Goal: Navigation & Orientation: Find specific page/section

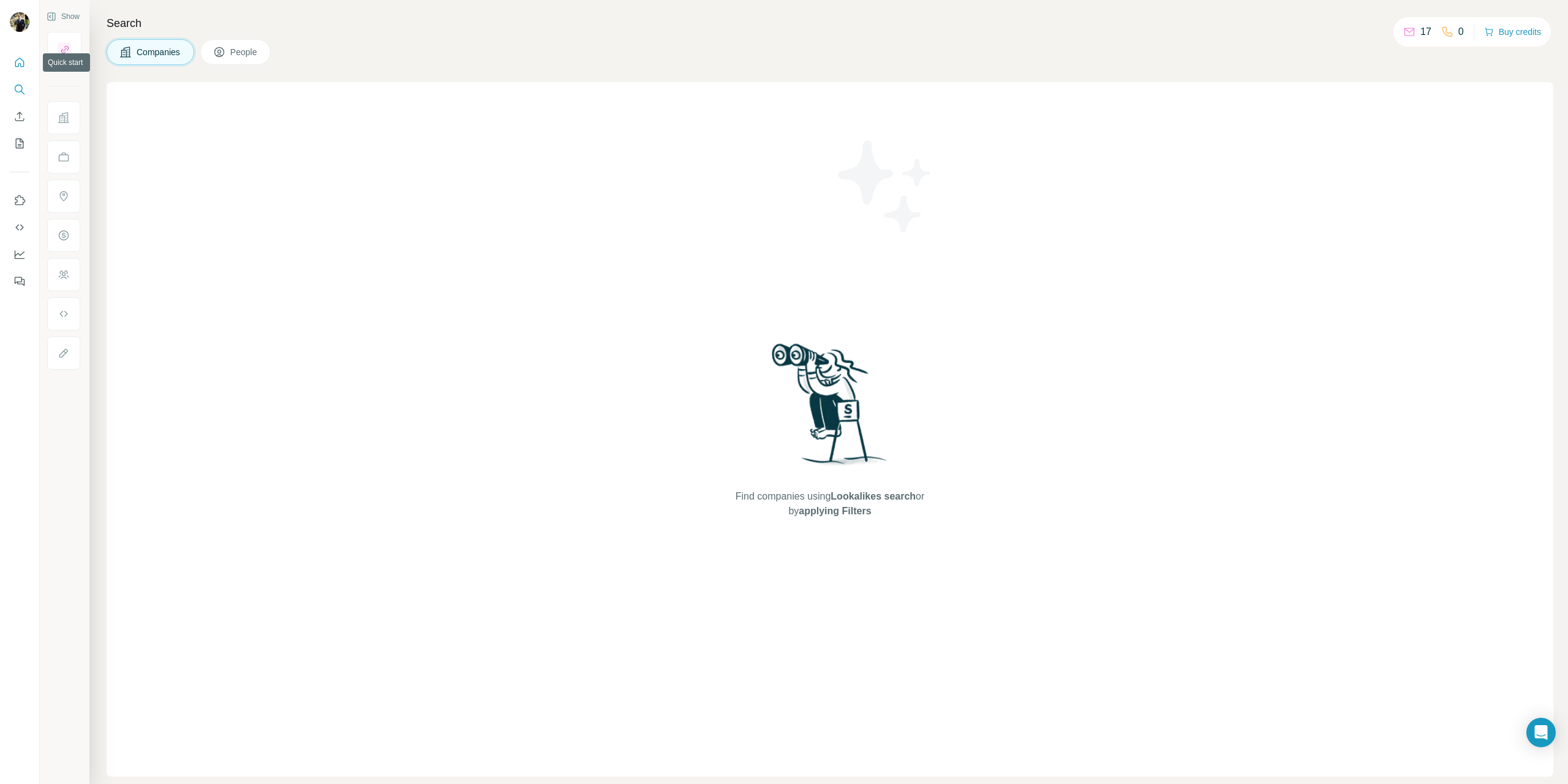
click at [21, 60] on icon "Quick start" at bounding box center [20, 63] width 12 height 12
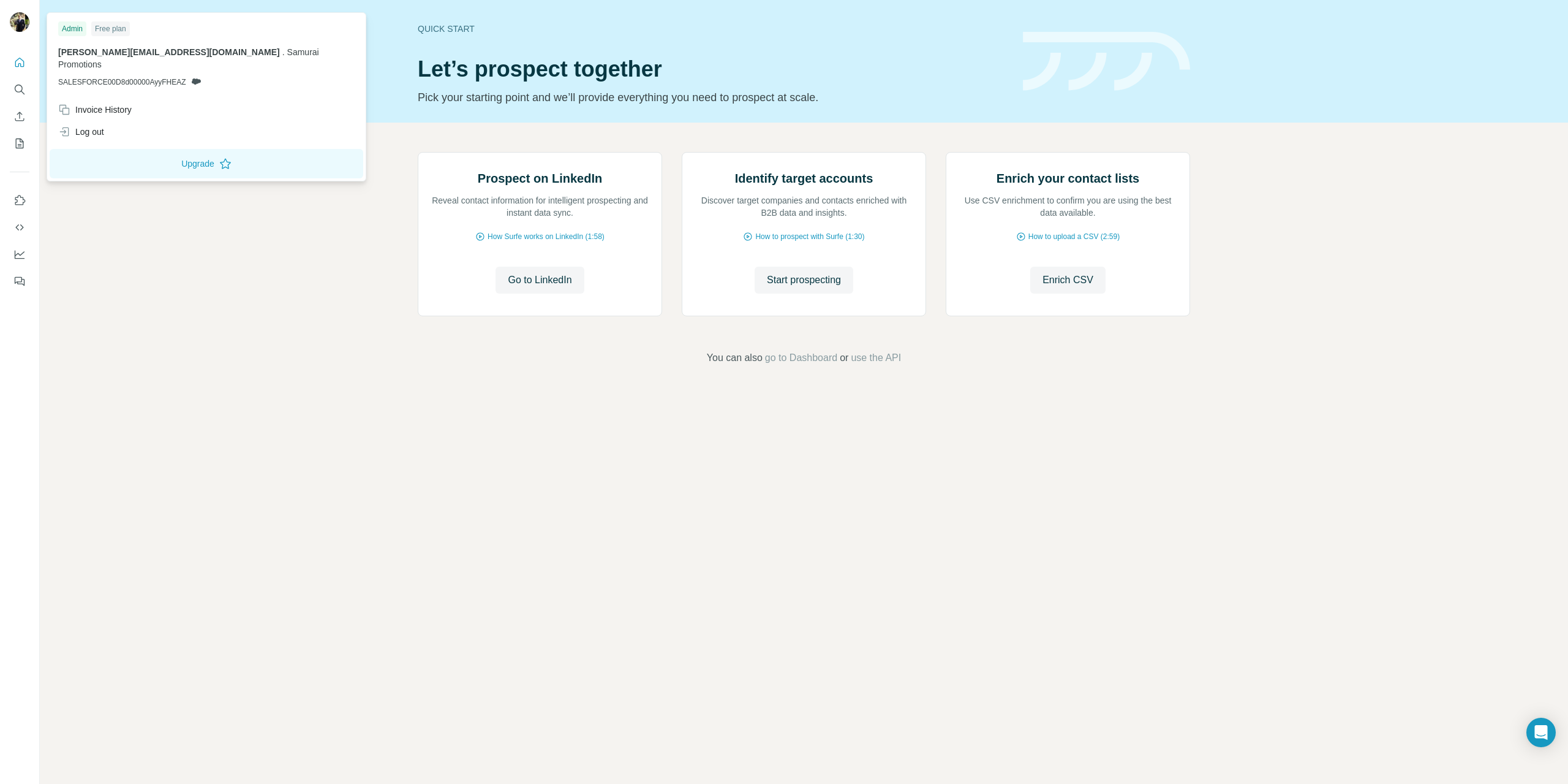
click at [13, 24] on img at bounding box center [20, 22] width 20 height 20
click at [17, 16] on img at bounding box center [20, 22] width 20 height 20
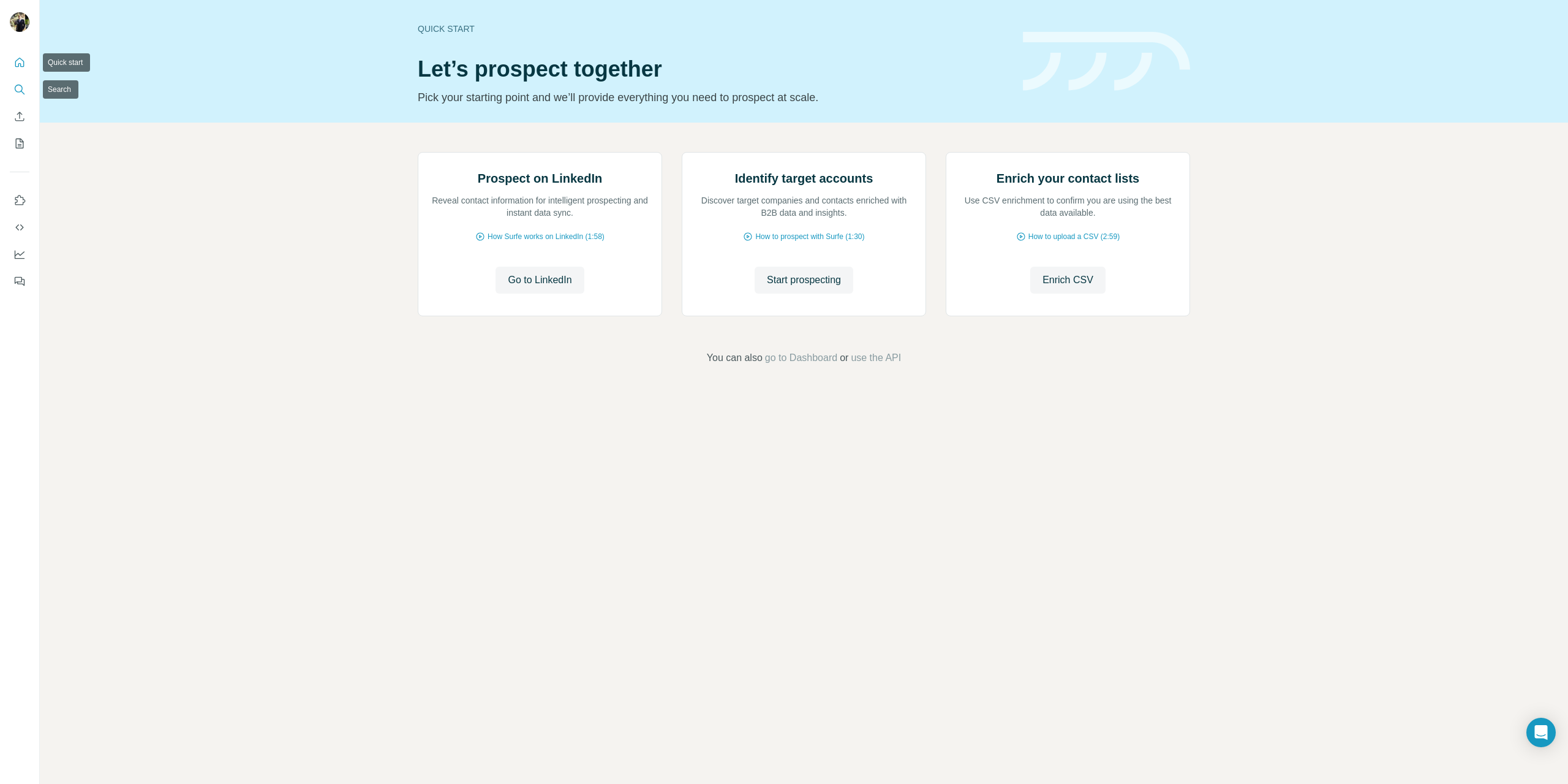
click at [21, 85] on icon "Search" at bounding box center [20, 89] width 12 height 12
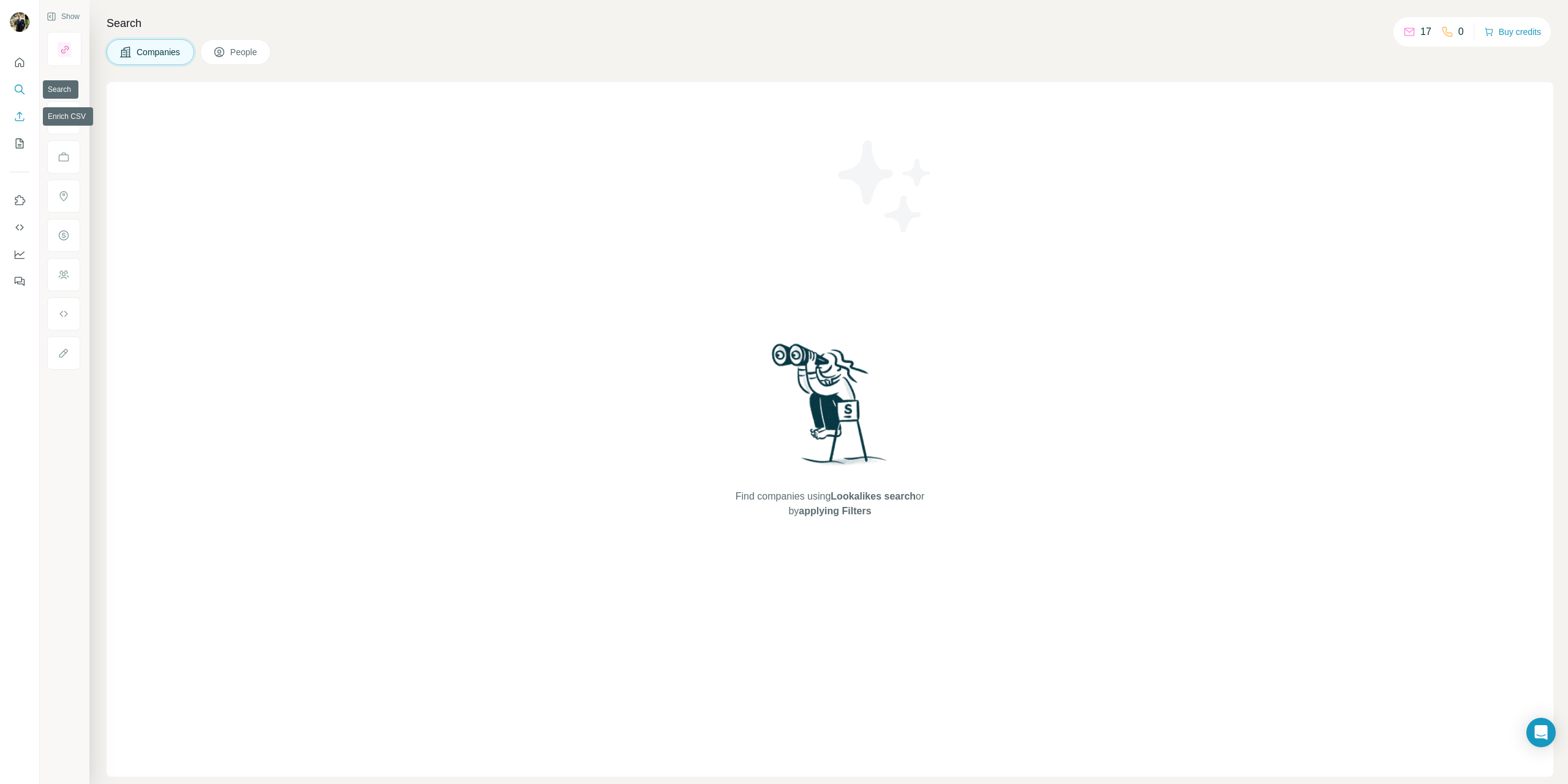
click at [11, 114] on button "Enrich CSV" at bounding box center [20, 116] width 20 height 22
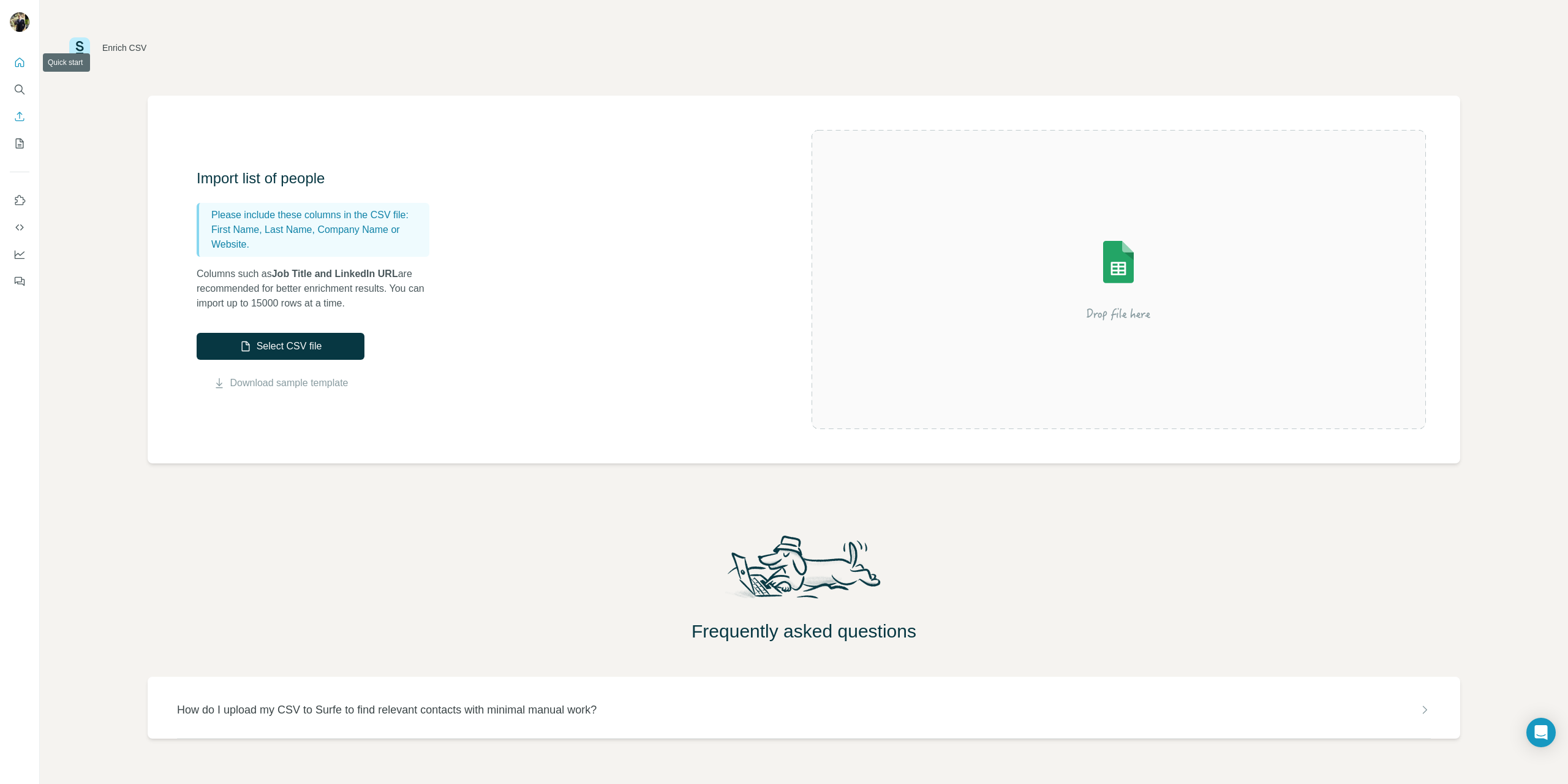
click at [14, 63] on icon "Quick start" at bounding box center [20, 63] width 12 height 12
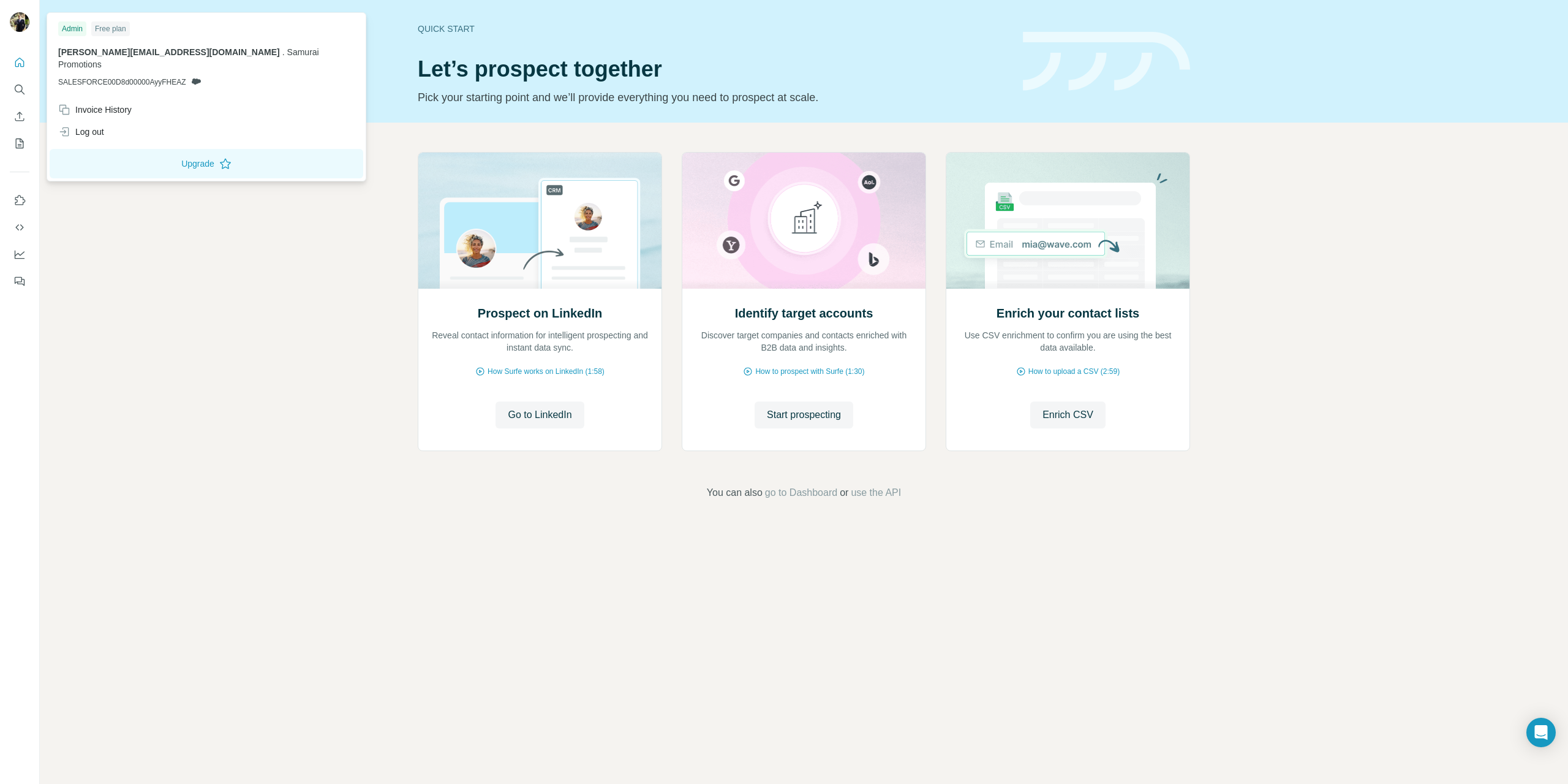
click at [23, 24] on img at bounding box center [20, 22] width 20 height 20
click at [189, 502] on div "Prospect on LinkedIn Reveal contact information for intelligent prospecting and…" at bounding box center [803, 326] width 1528 height 407
click at [11, 17] on img at bounding box center [20, 22] width 20 height 20
click at [13, 145] on button "My lists" at bounding box center [20, 143] width 20 height 22
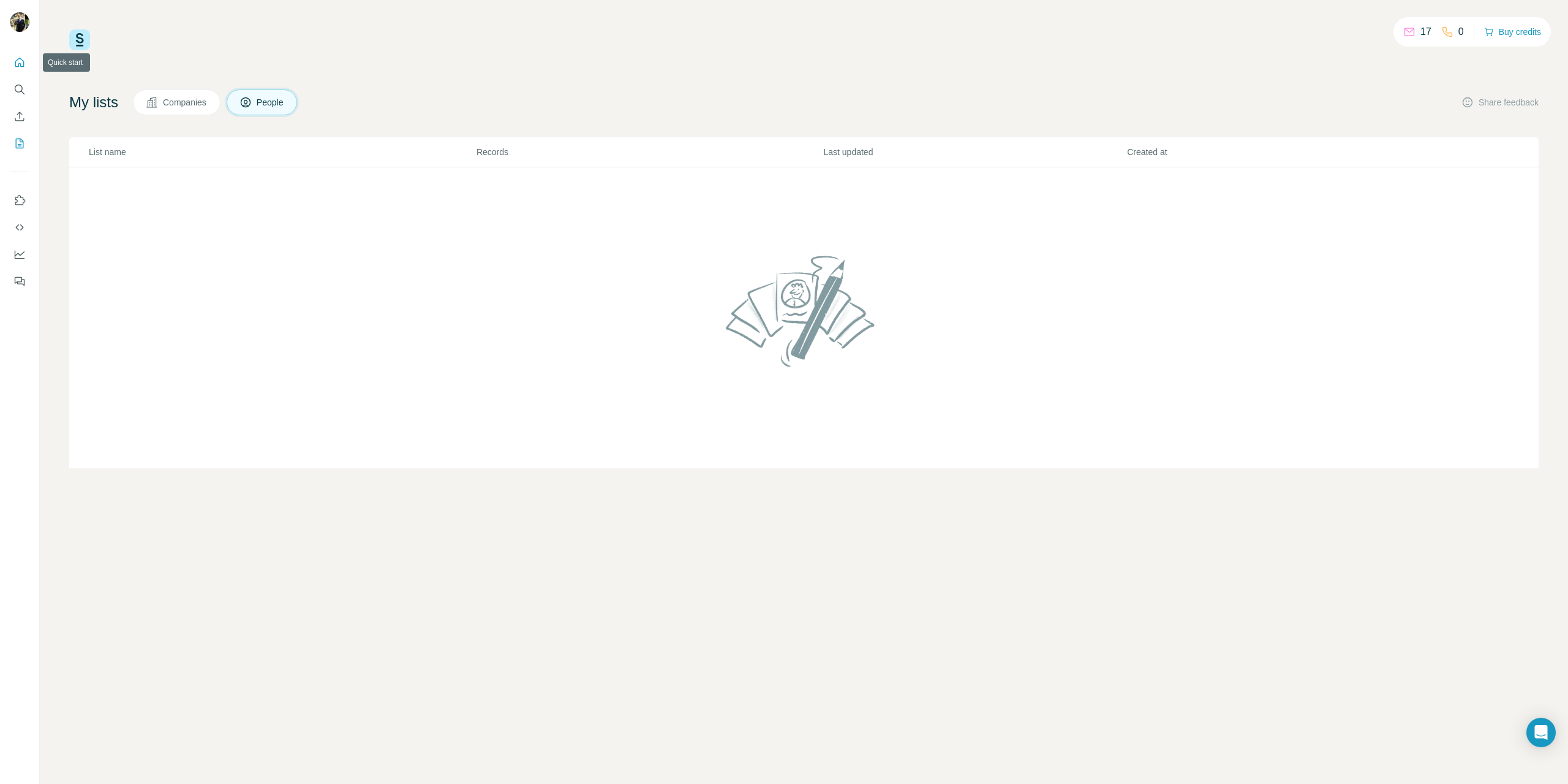
click at [23, 57] on icon "Quick start" at bounding box center [20, 63] width 12 height 12
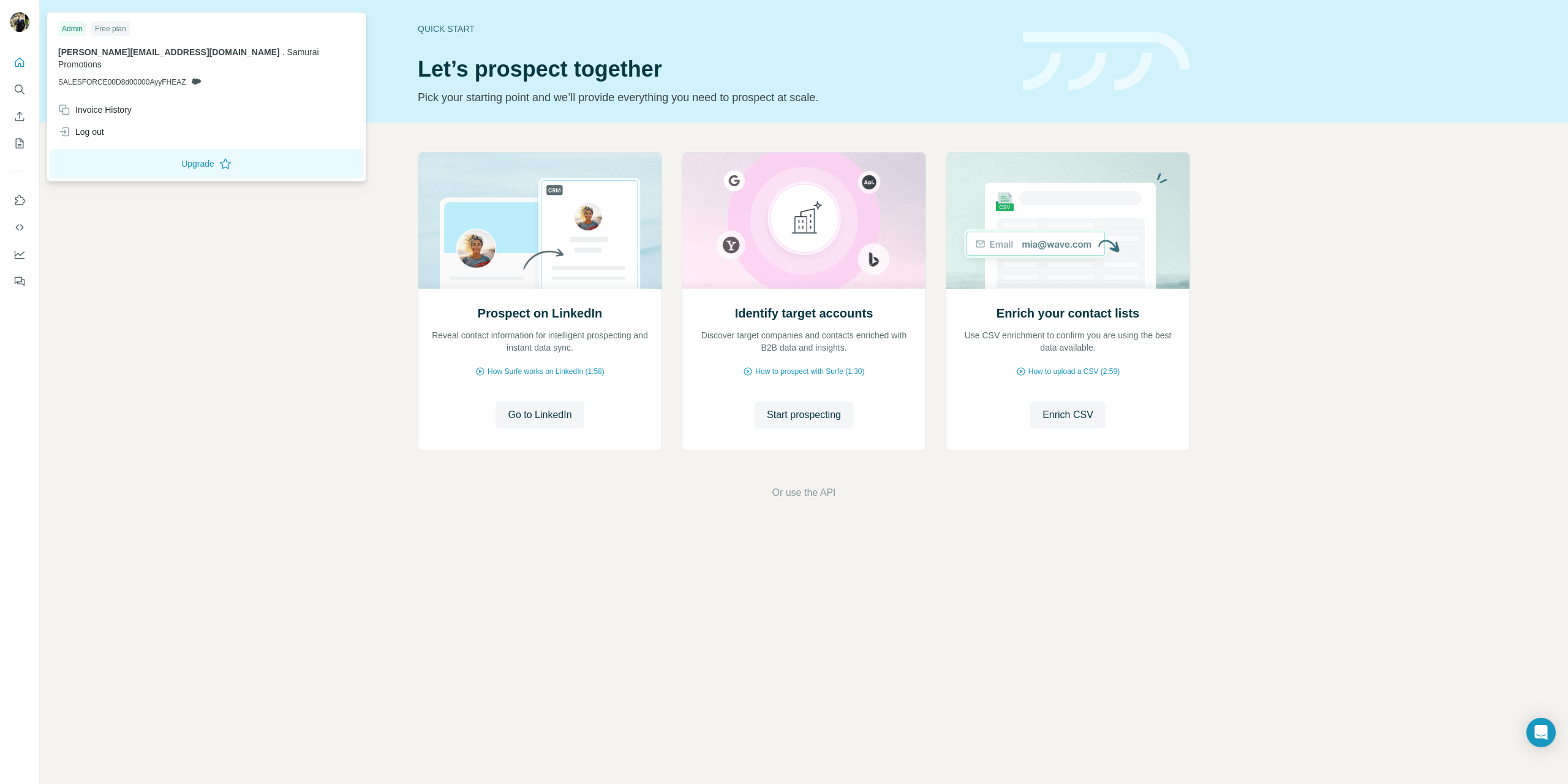
click at [18, 17] on img at bounding box center [20, 22] width 20 height 20
click at [1542, 722] on div "Open Intercom Messenger" at bounding box center [1541, 732] width 33 height 33
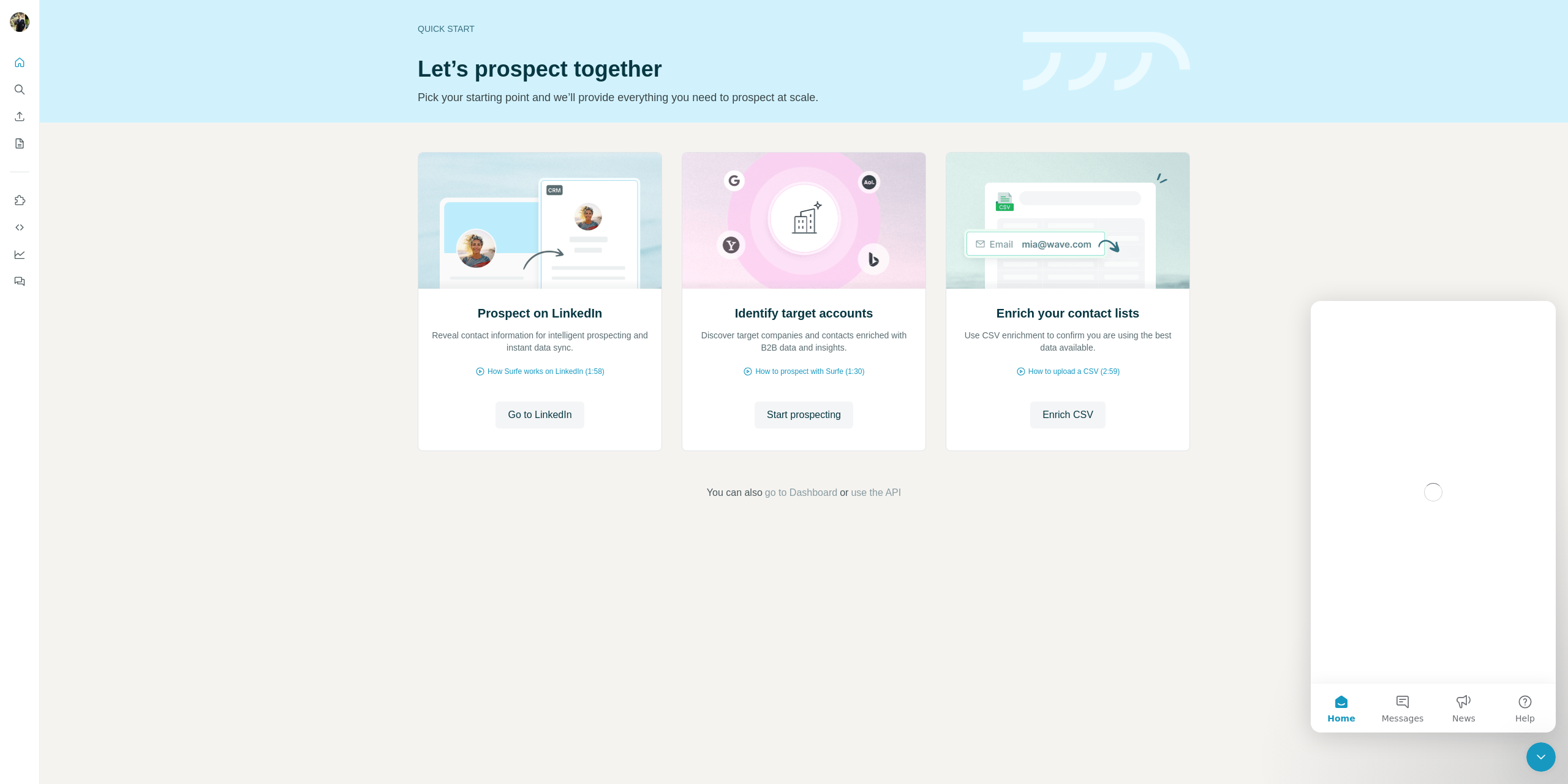
drag, startPoint x: 1069, startPoint y: 750, endPoint x: 1066, endPoint y: 713, distance: 37.1
click at [1069, 747] on div "Quick start Let’s prospect together Pick your starting point and we’ll provide …" at bounding box center [803, 392] width 1528 height 784
click at [1144, 713] on div "Quick start Let’s prospect together Pick your starting point and we’ll provide …" at bounding box center [803, 392] width 1528 height 784
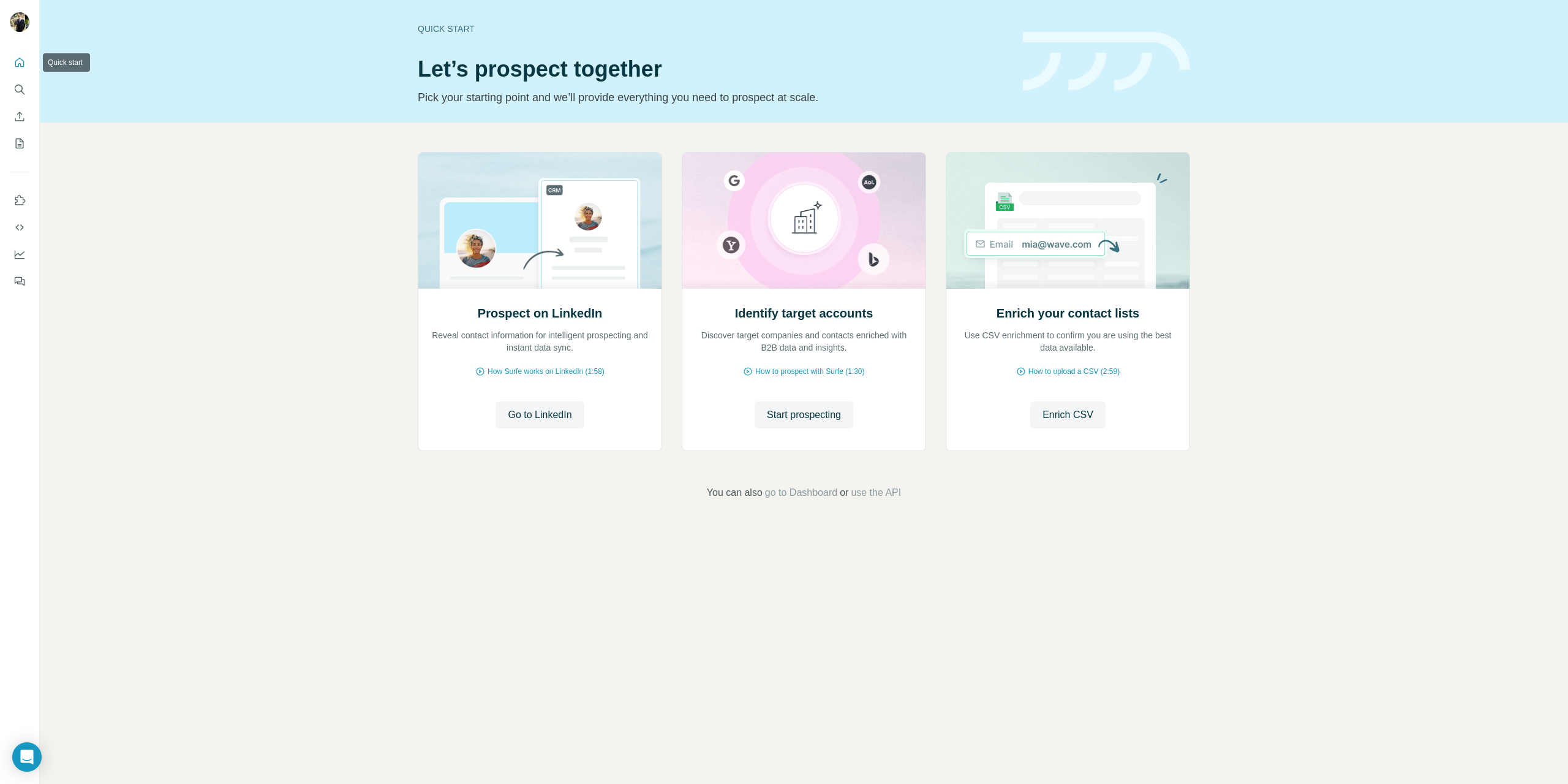
click at [16, 51] on button "Quick start" at bounding box center [20, 62] width 20 height 22
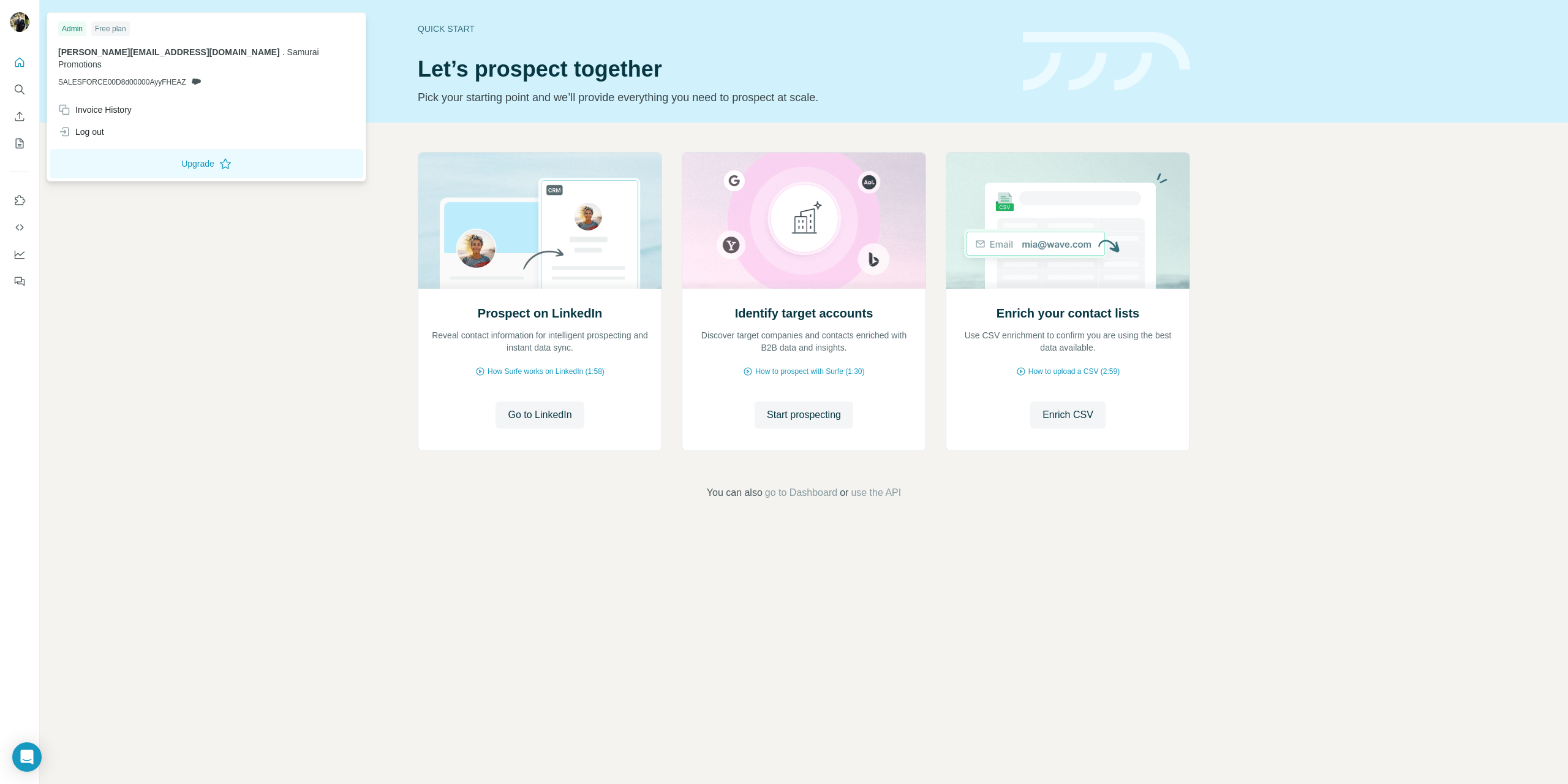
click at [27, 25] on img at bounding box center [20, 22] width 20 height 20
click at [213, 497] on footer "You can also go to Dashboard or use the API" at bounding box center [803, 492] width 1460 height 14
click at [66, 34] on div "Admin" at bounding box center [72, 28] width 28 height 14
click at [104, 34] on div "Free plan" at bounding box center [111, 28] width 39 height 14
click at [111, 51] on span "[PERSON_NAME][EMAIL_ADDRESS][DOMAIN_NAME]" at bounding box center [168, 52] width 222 height 10
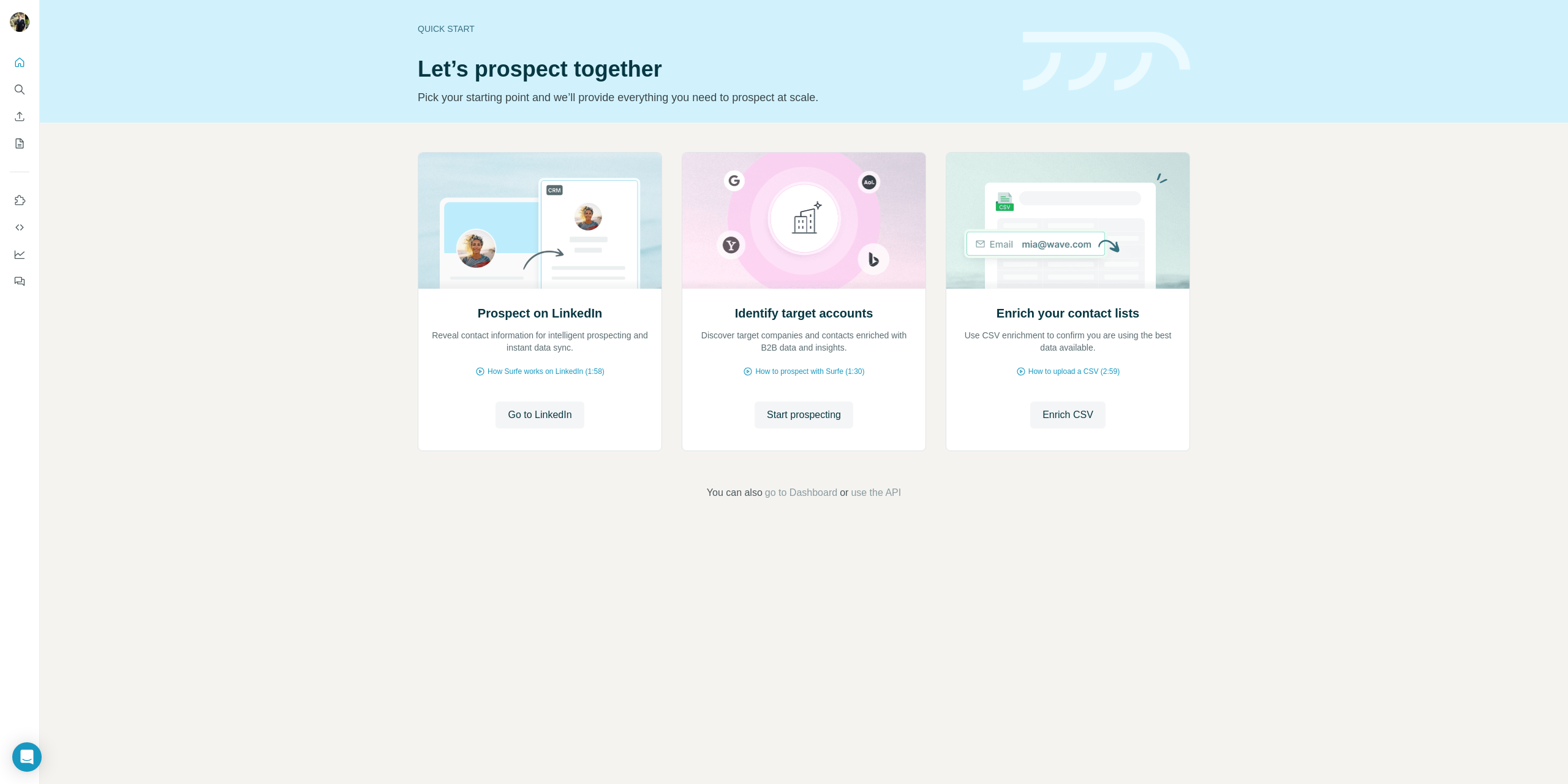
click at [164, 310] on div "Prospect on LinkedIn Reveal contact information for intelligent prospecting and…" at bounding box center [803, 326] width 1528 height 407
click at [1499, 488] on footer "You can also go to Dashboard or use the API" at bounding box center [803, 492] width 1460 height 14
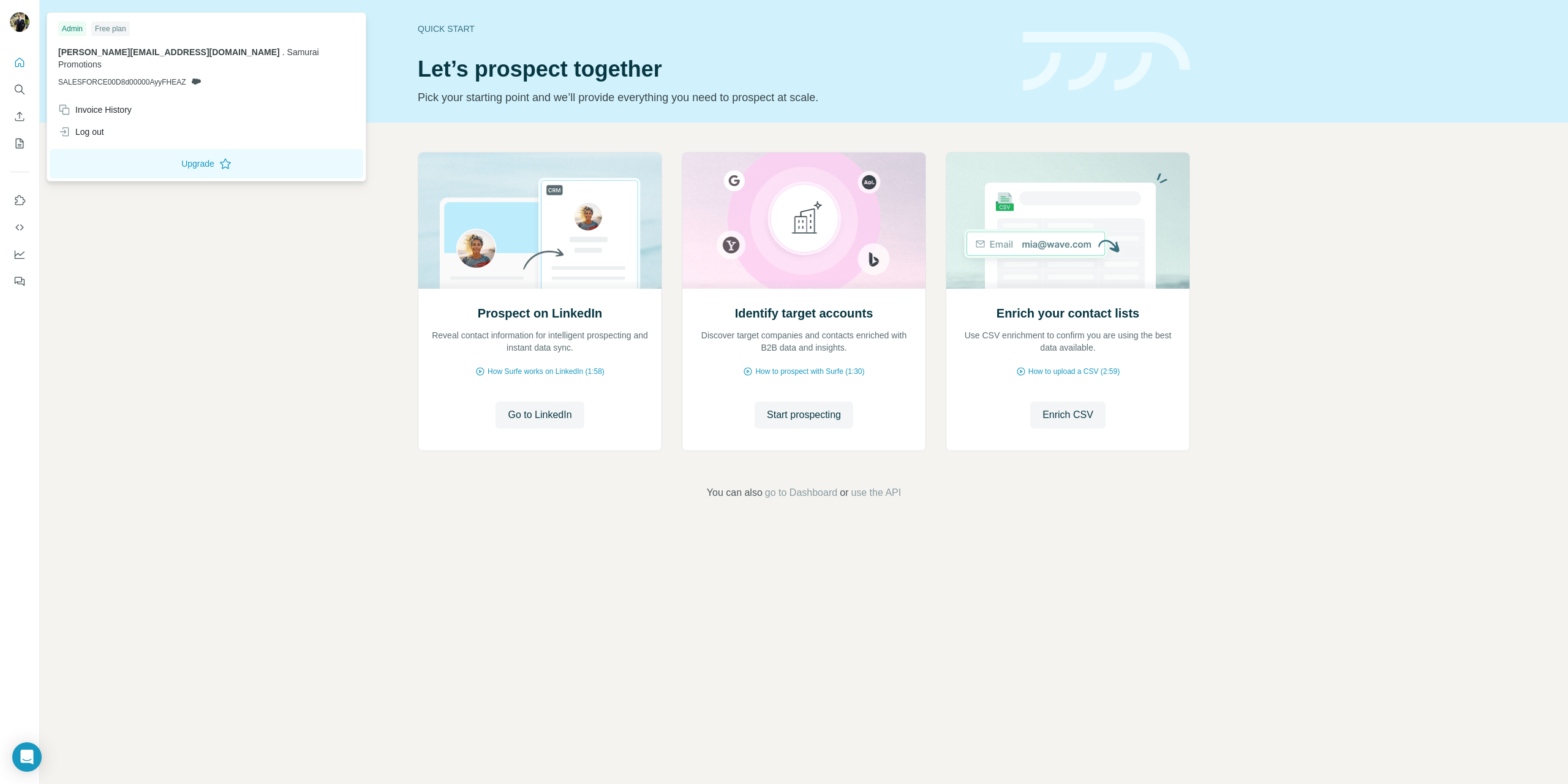
click at [72, 33] on div "Admin" at bounding box center [72, 28] width 28 height 14
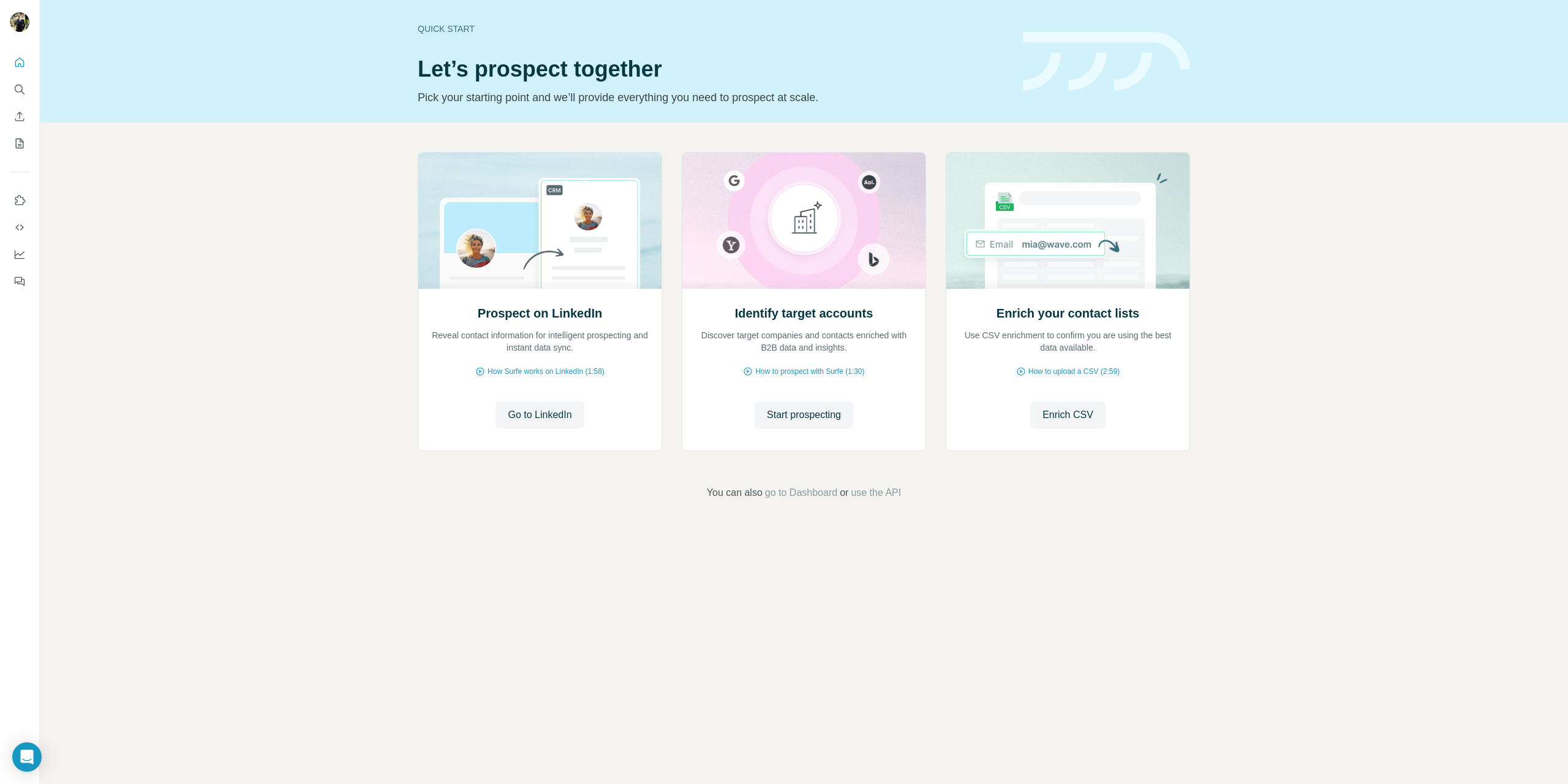
click at [21, 17] on img at bounding box center [20, 22] width 20 height 20
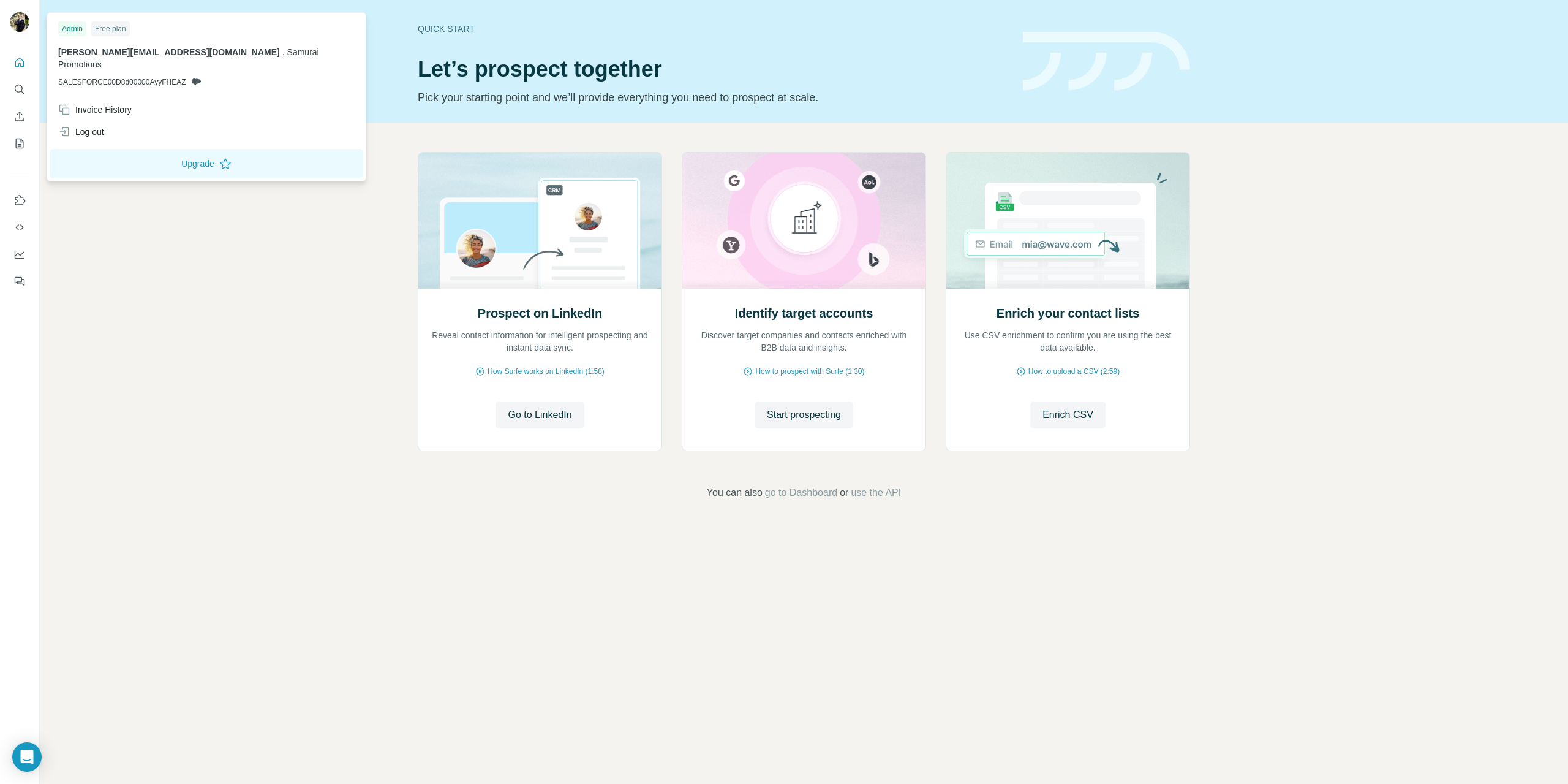
click at [11, 24] on img at bounding box center [20, 22] width 20 height 20
click at [106, 104] on div "Invoice History" at bounding box center [95, 110] width 73 height 12
click at [206, 747] on span "Close" at bounding box center [201, 747] width 22 height 12
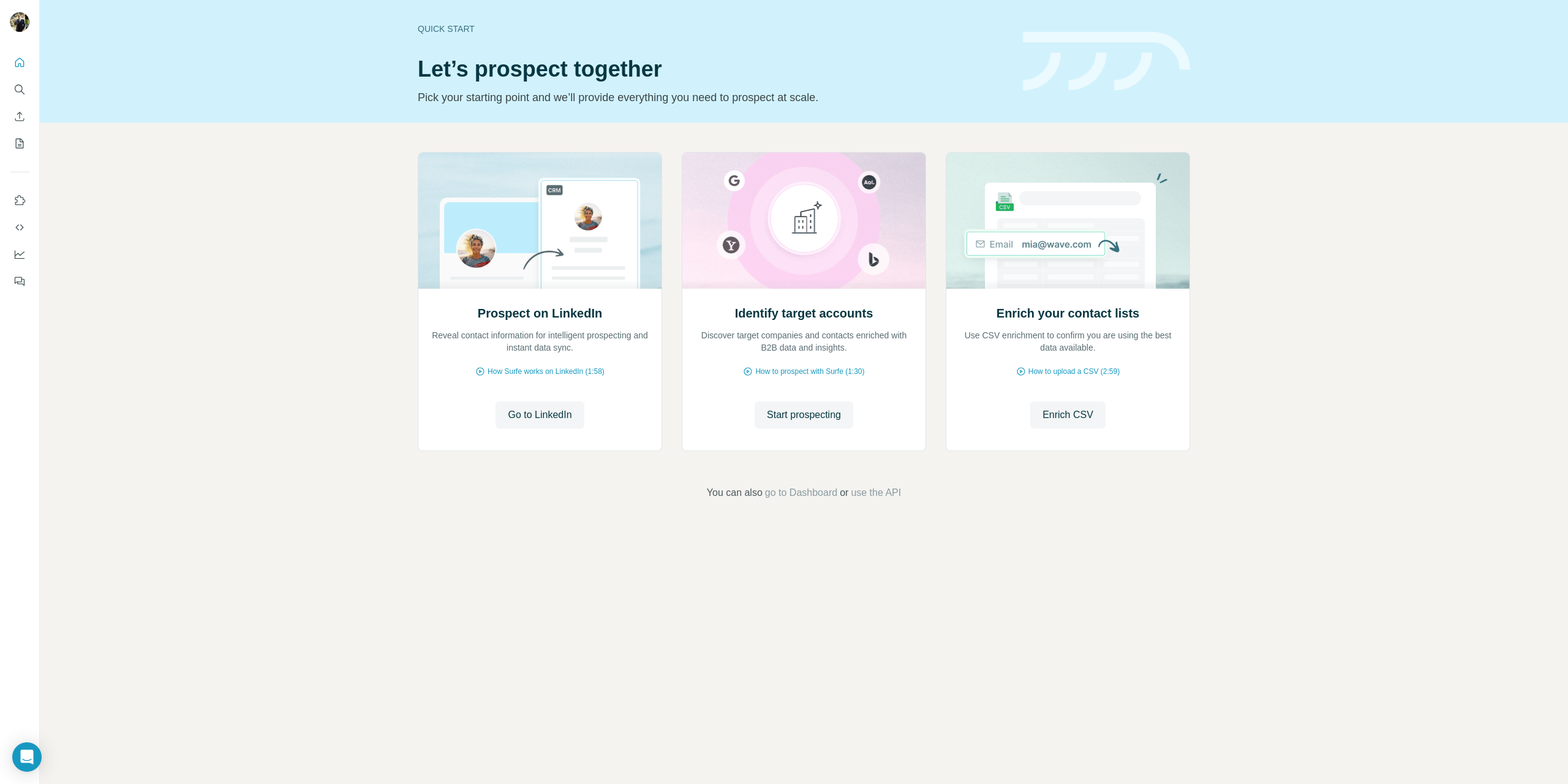
drag, startPoint x: 236, startPoint y: 303, endPoint x: 279, endPoint y: 482, distance: 184.1
click at [236, 307] on div "Prospect on LinkedIn Reveal contact information for intelligent prospecting and…" at bounding box center [803, 326] width 1528 height 407
click at [318, 201] on div "Prospect on LinkedIn Reveal contact information for intelligent prospecting and…" at bounding box center [803, 326] width 1528 height 407
click at [816, 491] on span "go to Dashboard" at bounding box center [801, 492] width 72 height 14
